Goal: Find specific page/section: Find specific page/section

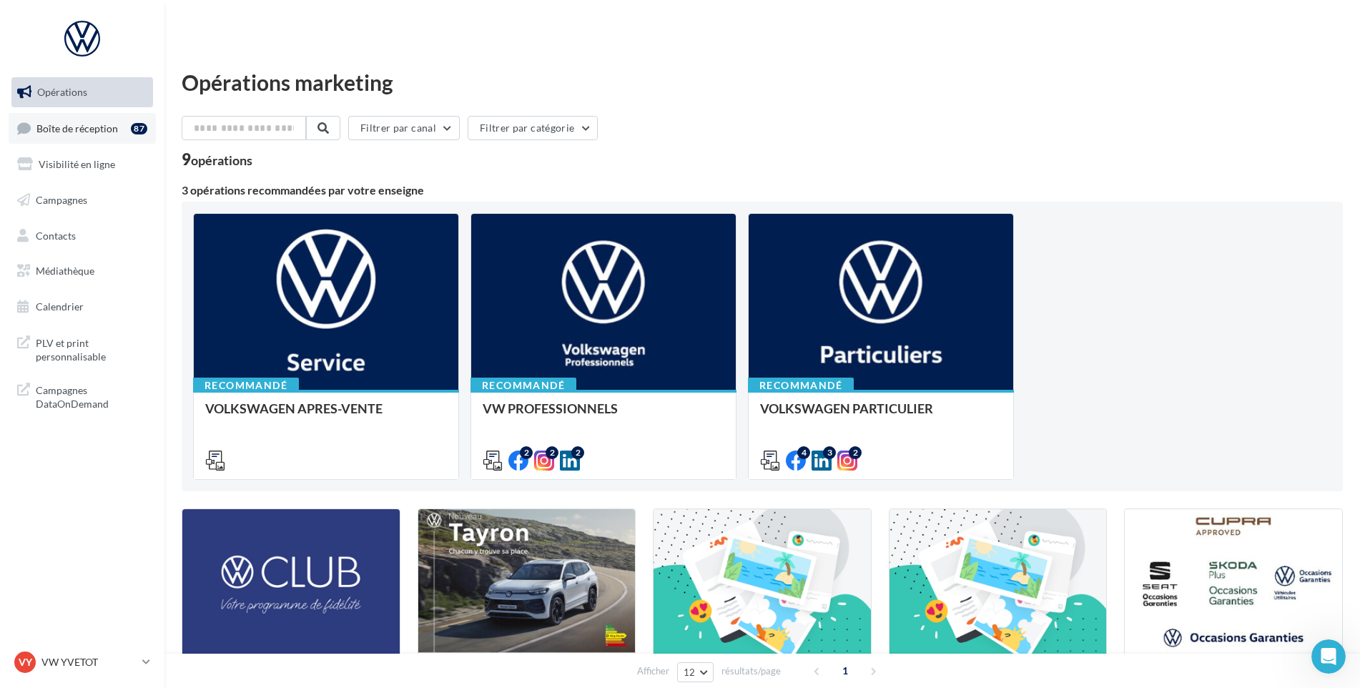
click at [71, 129] on span "Boîte de réception" at bounding box center [77, 128] width 82 height 12
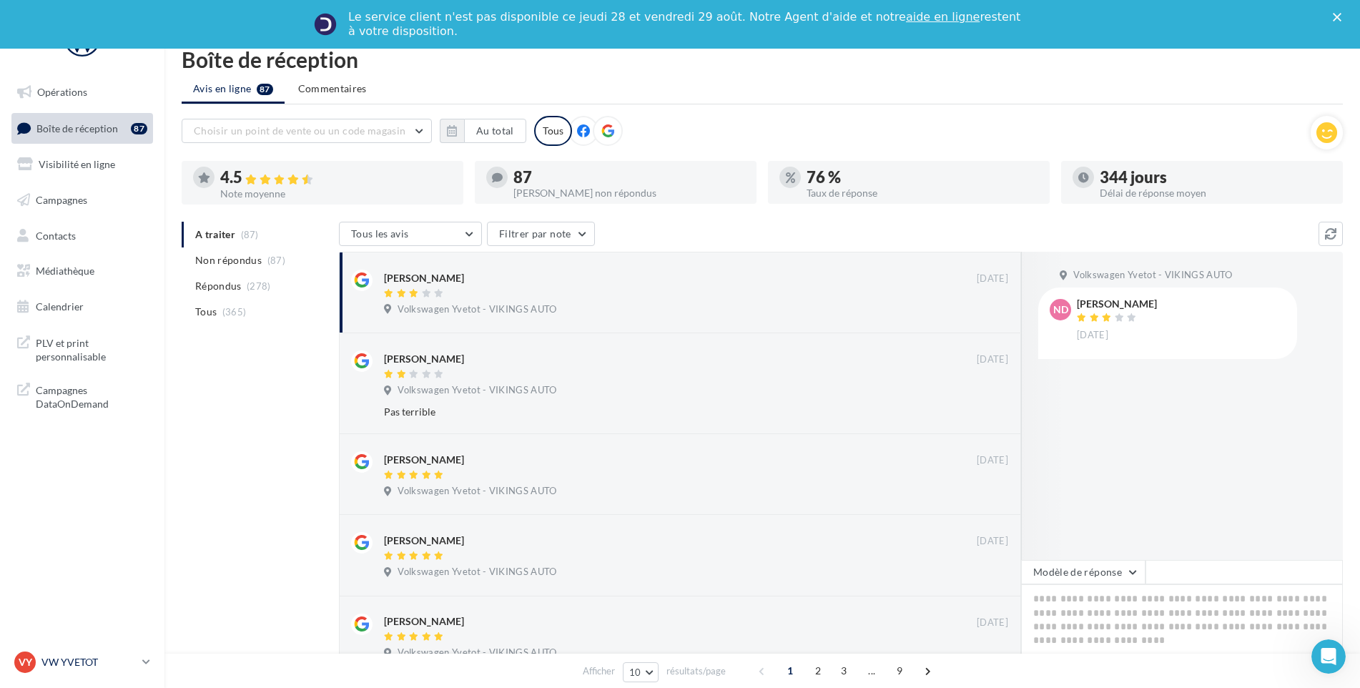
click at [109, 674] on link "VY VW YVETOT vw-yve-vau" at bounding box center [82, 662] width 142 height 27
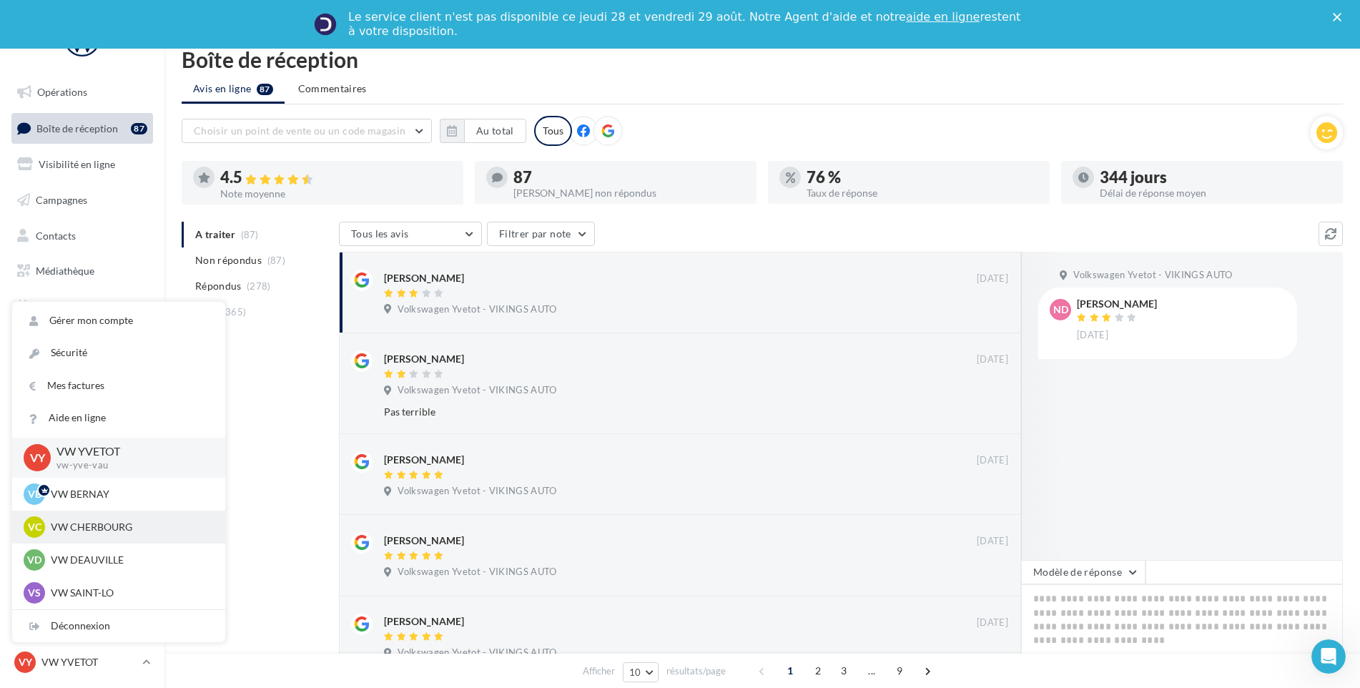
click at [141, 532] on p "VW CHERBOURG" at bounding box center [129, 527] width 157 height 14
